Goal: Check status: Check status

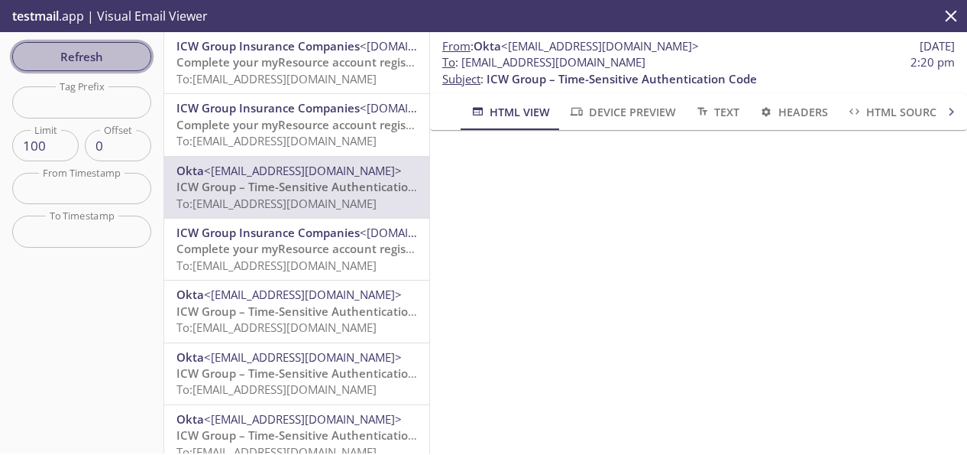
click at [66, 54] on span "Refresh" at bounding box center [81, 57] width 115 height 20
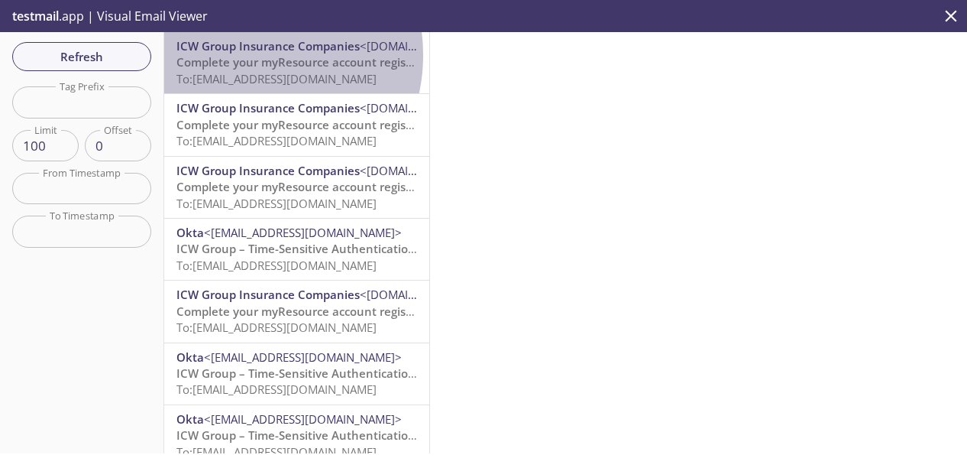
click at [244, 55] on span "Complete your myResource account registration" at bounding box center [309, 61] width 267 height 15
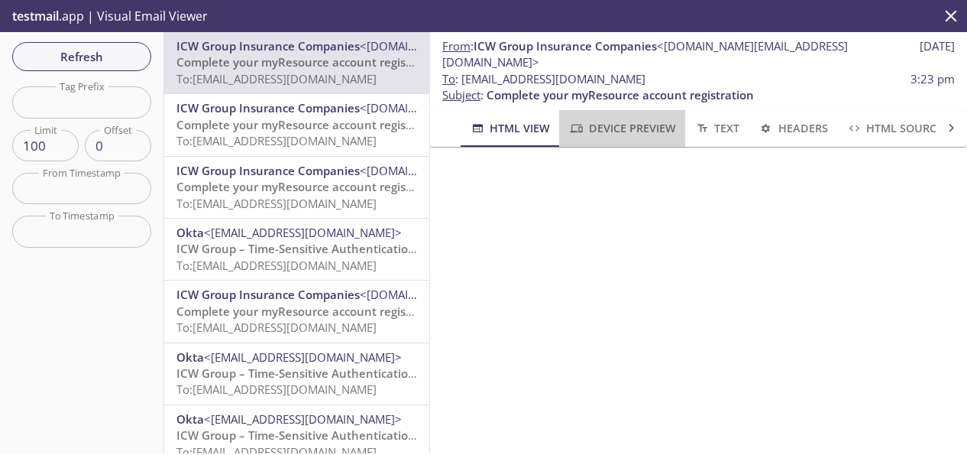
click at [629, 118] on span "Device Preview" at bounding box center [621, 127] width 107 height 19
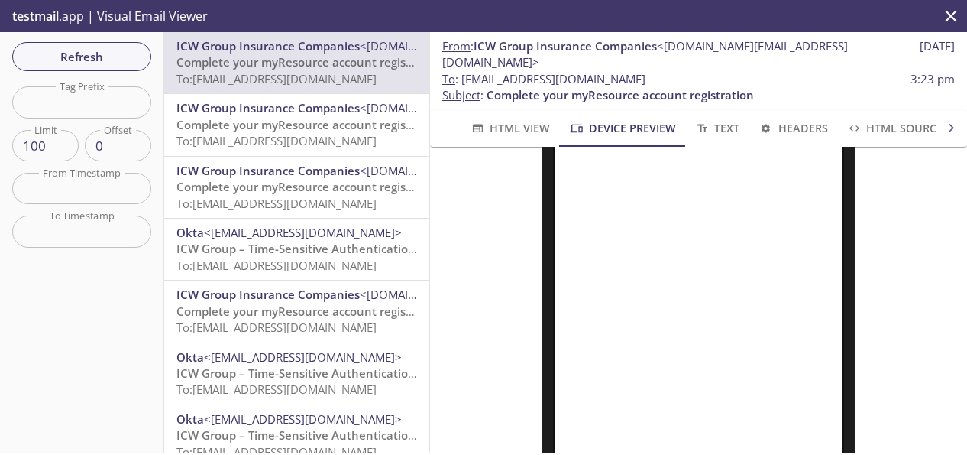
scroll to position [499, 0]
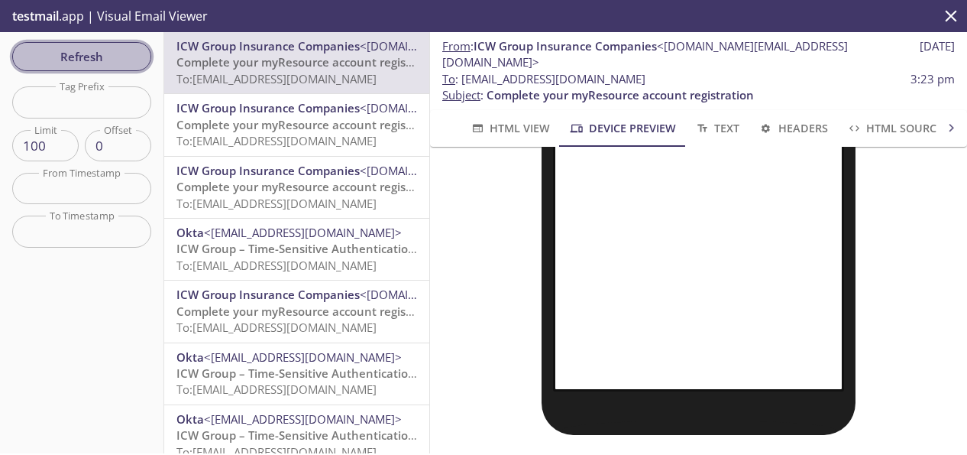
click at [91, 56] on span "Refresh" at bounding box center [81, 57] width 115 height 20
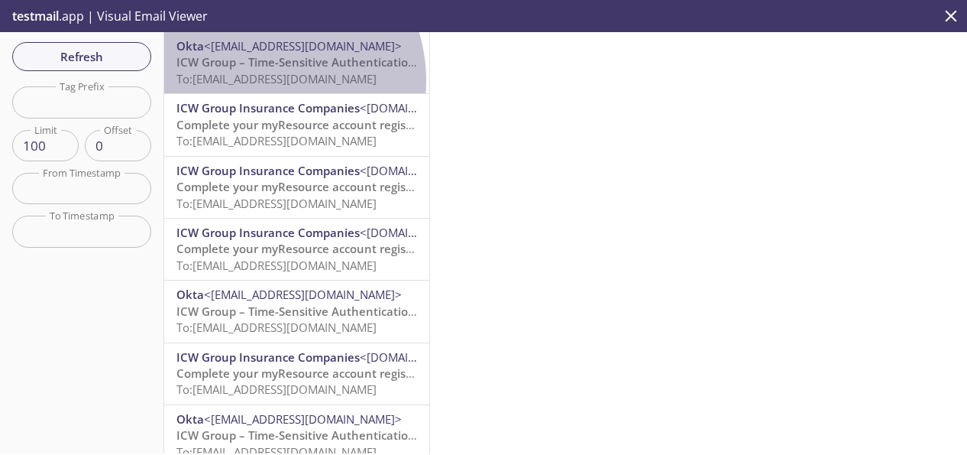
click at [257, 80] on span "To: [EMAIL_ADDRESS][DOMAIN_NAME]" at bounding box center [276, 78] width 200 height 15
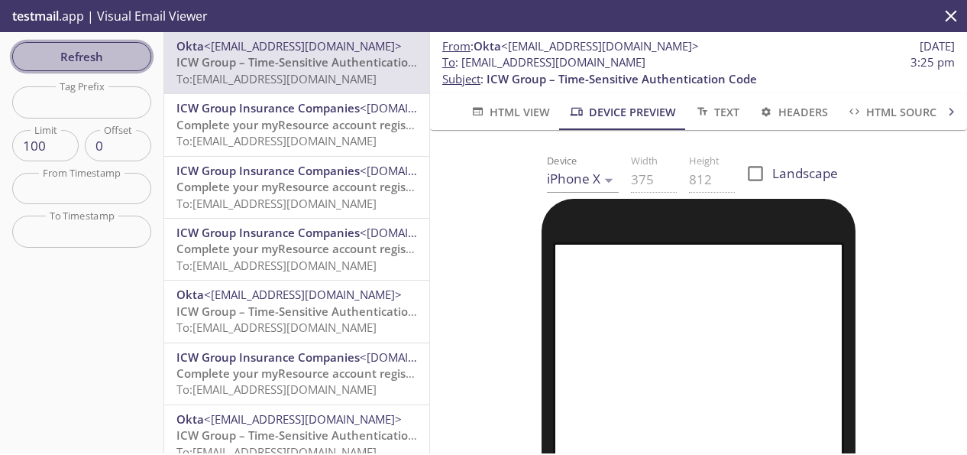
click at [113, 50] on span "Refresh" at bounding box center [81, 57] width 115 height 20
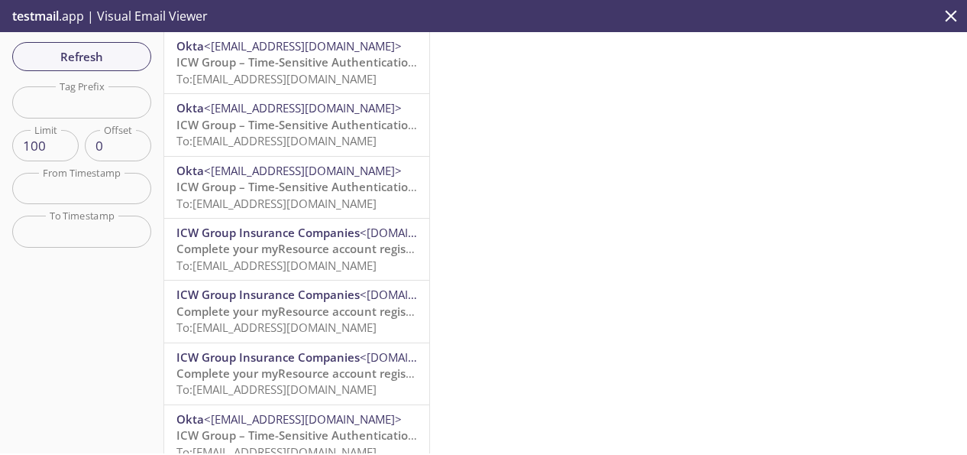
click at [254, 67] on span "ICW Group – Time-Sensitive Authentication Code" at bounding box center [311, 61] width 270 height 15
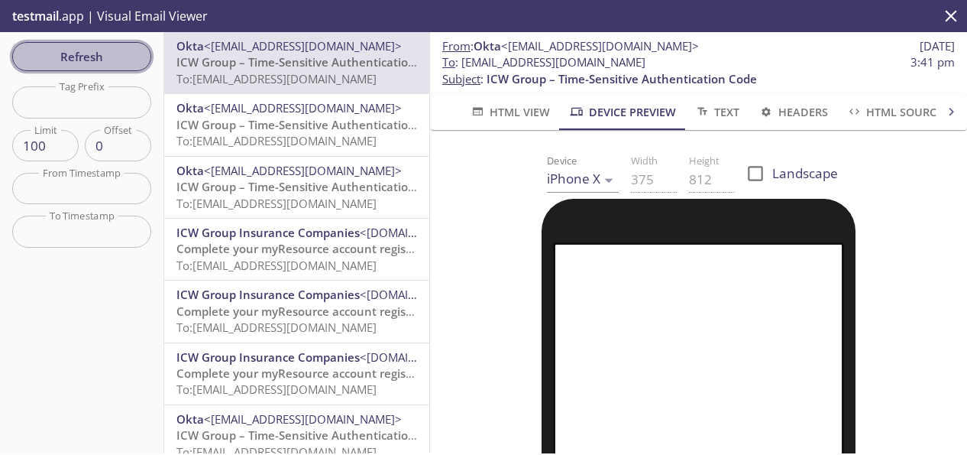
click at [81, 55] on span "Refresh" at bounding box center [81, 57] width 115 height 20
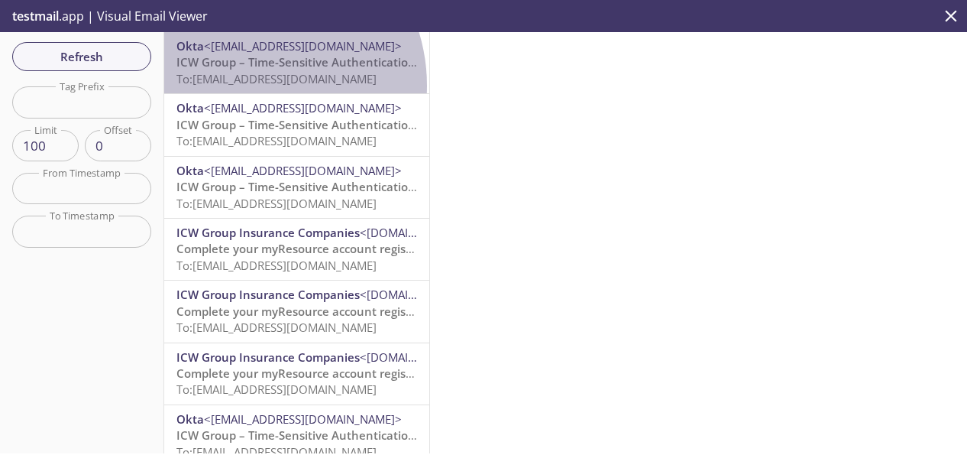
click at [245, 86] on span "To: [EMAIL_ADDRESS][DOMAIN_NAME]" at bounding box center [276, 78] width 200 height 15
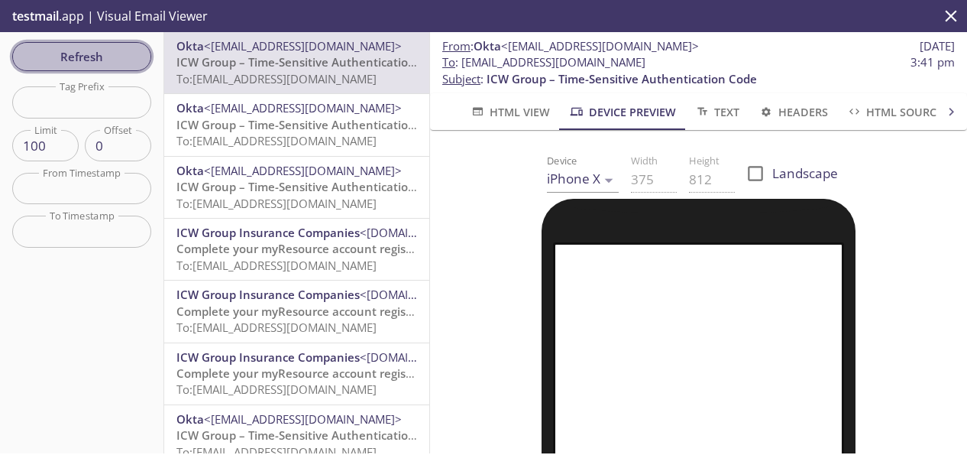
click at [78, 44] on button "Refresh" at bounding box center [81, 56] width 139 height 29
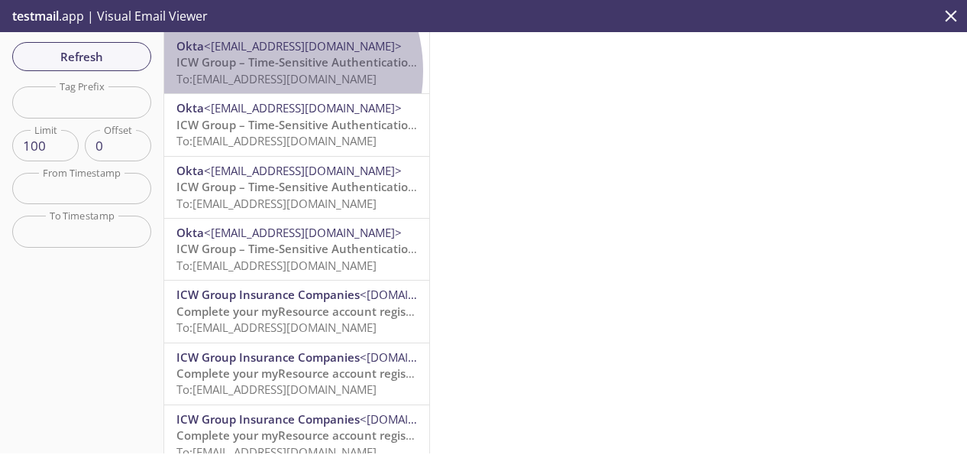
click at [260, 71] on span "To: [EMAIL_ADDRESS][DOMAIN_NAME]" at bounding box center [276, 78] width 200 height 15
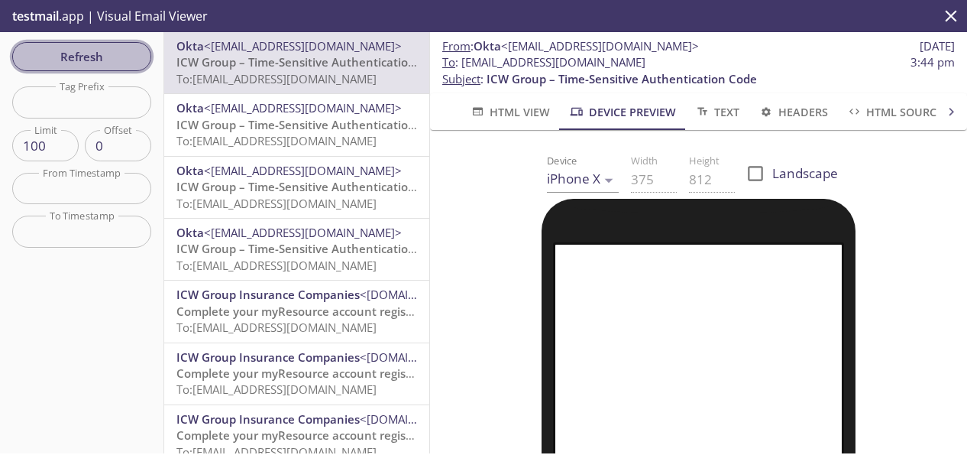
click at [95, 56] on span "Refresh" at bounding box center [81, 57] width 115 height 20
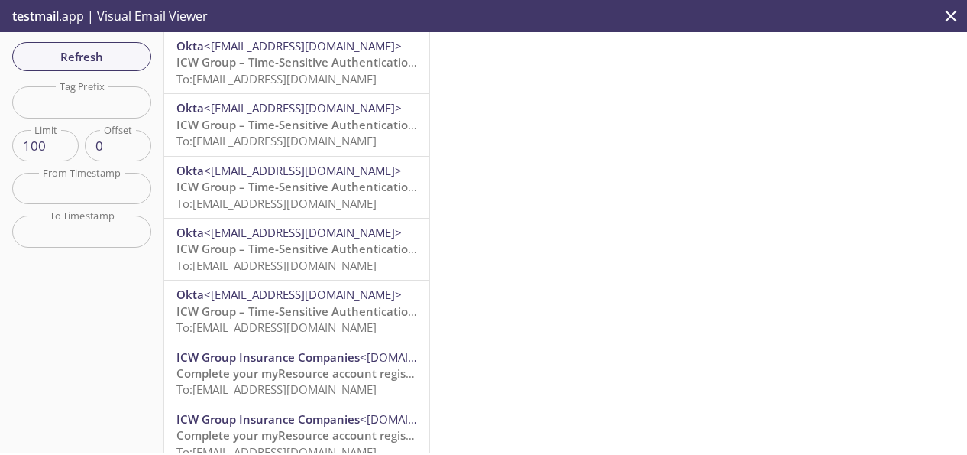
click at [220, 70] on span "ICW Group – Time-Sensitive Authentication Code" at bounding box center [311, 61] width 270 height 15
